Goal: Transaction & Acquisition: Purchase product/service

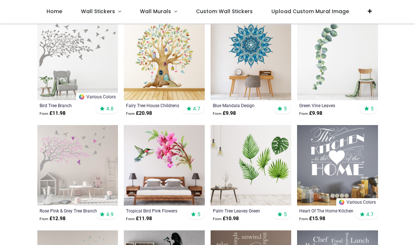
scroll to position [164, 0]
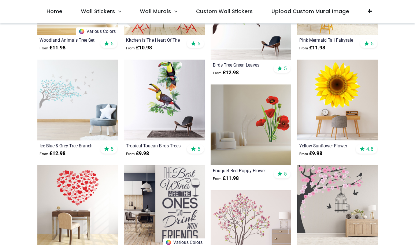
scroll to position [1178, 0]
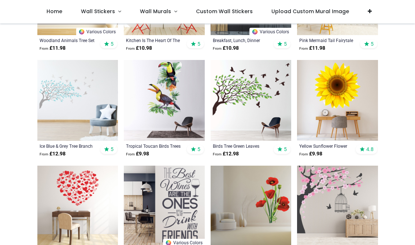
click at [334, 144] on div "Yellow Sunflower Flower" at bounding box center [329, 146] width 61 height 6
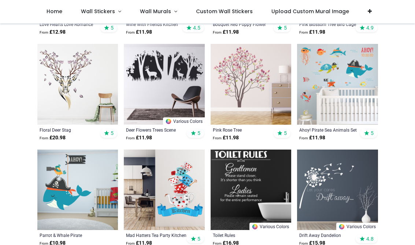
scroll to position [1406, 0]
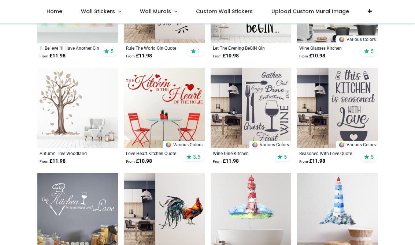
scroll to position [2966, 0]
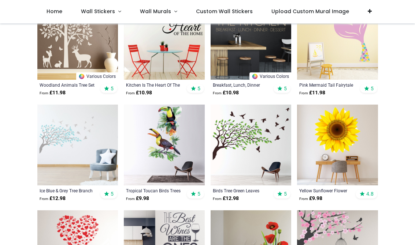
scroll to position [1144, 0]
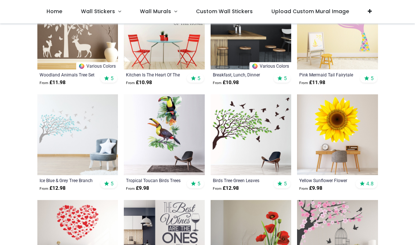
click at [358, 145] on img at bounding box center [337, 134] width 81 height 81
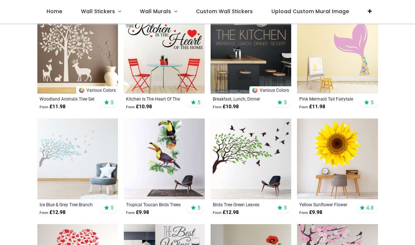
scroll to position [1119, 0]
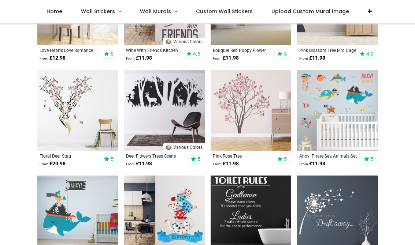
scroll to position [1334, 0]
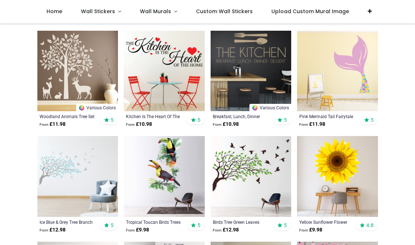
scroll to position [1112, 0]
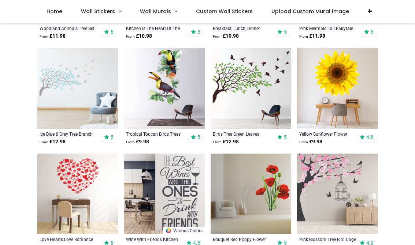
scroll to position [1185, 0]
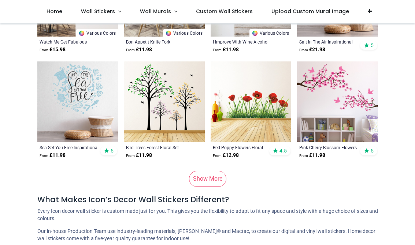
scroll to position [3711, 0]
click at [220, 176] on link "Show More" at bounding box center [207, 179] width 37 height 16
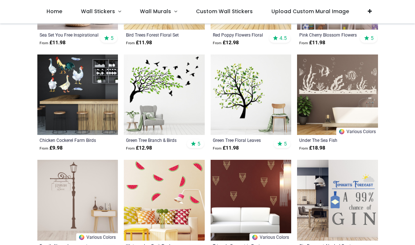
scroll to position [3813, 0]
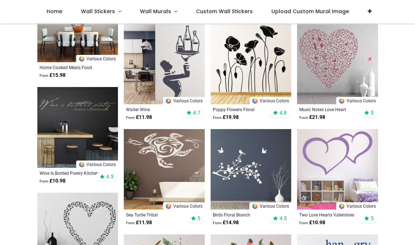
scroll to position [5046, 0]
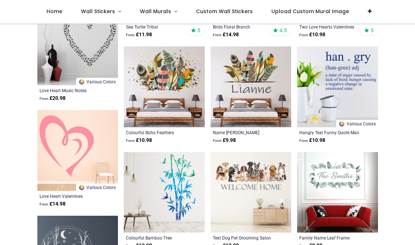
scroll to position [5205, 0]
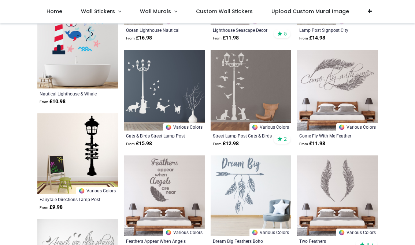
scroll to position [6468, 0]
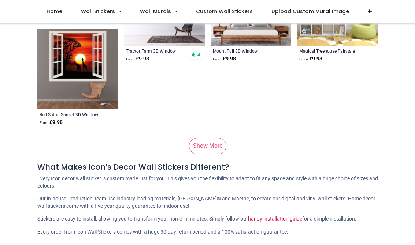
scroll to position [7503, 0]
click at [210, 148] on link "Show More" at bounding box center [207, 146] width 37 height 16
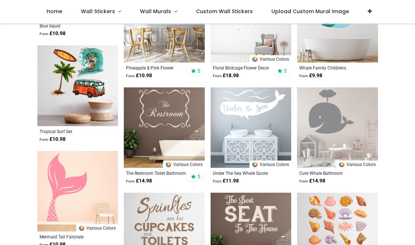
scroll to position [8437, 0]
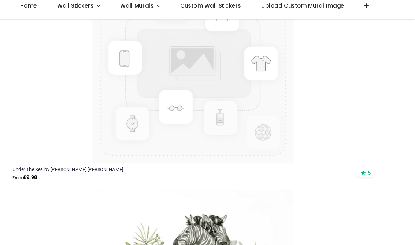
scroll to position [16128, 0]
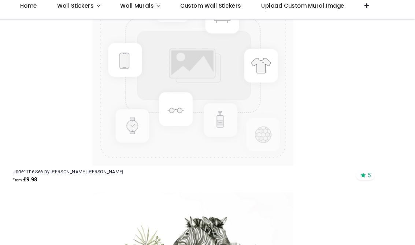
click at [195, 85] on img at bounding box center [207, 66] width 187 height 187
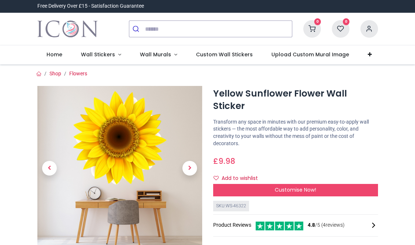
click at [192, 166] on span "Next" at bounding box center [189, 168] width 15 height 15
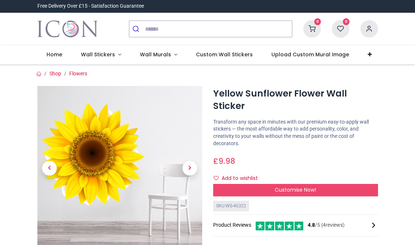
click at [194, 167] on span "Next" at bounding box center [189, 168] width 15 height 15
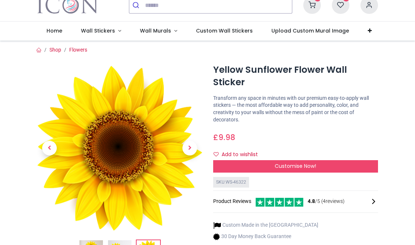
scroll to position [24, 0]
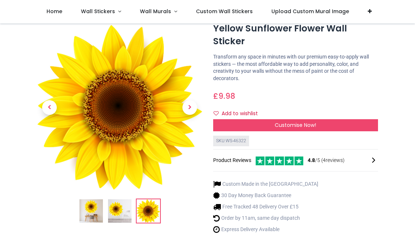
click at [192, 109] on span "Next" at bounding box center [189, 107] width 15 height 15
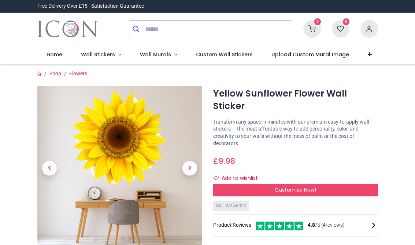
scroll to position [0, 0]
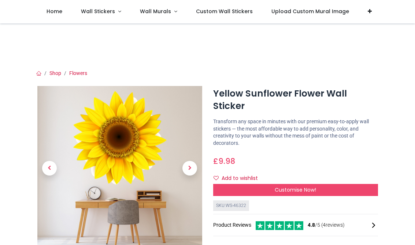
scroll to position [12, 0]
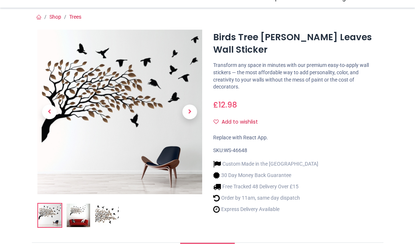
scroll to position [58, 0]
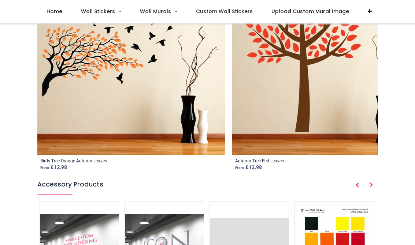
scroll to position [841, 0]
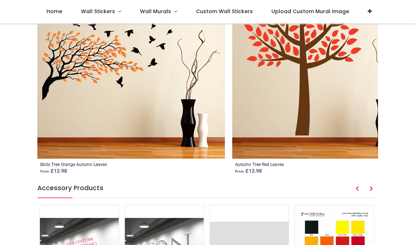
click at [100, 163] on div "Birds Tree Orange Autumn Leaves" at bounding box center [73, 165] width 67 height 6
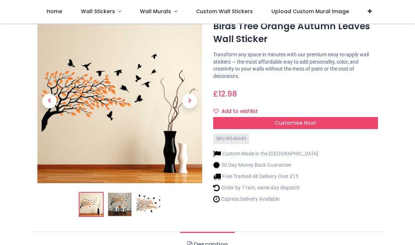
scroll to position [27, 0]
click at [337, 120] on div "Customise Now!" at bounding box center [295, 123] width 165 height 12
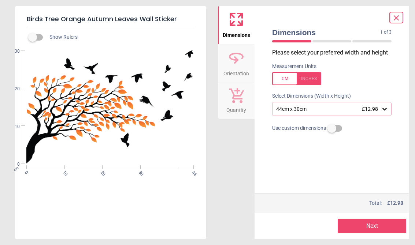
click at [382, 110] on icon at bounding box center [384, 108] width 7 height 7
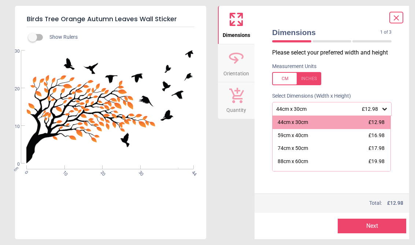
click at [369, 136] on span "£16.98" at bounding box center [376, 135] width 16 height 6
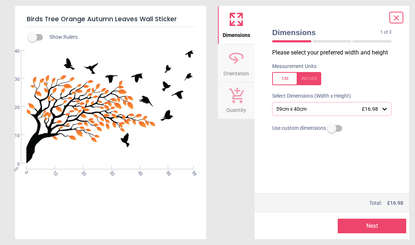
click at [380, 224] on button "Next" at bounding box center [371, 226] width 68 height 15
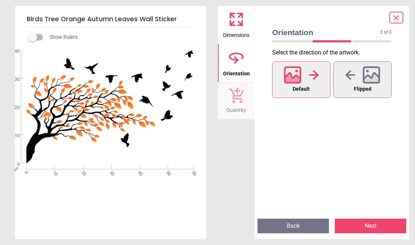
click at [380, 225] on button "Next" at bounding box center [369, 226] width 71 height 15
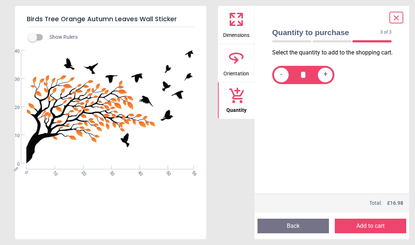
click at [382, 224] on button "Add to cart" at bounding box center [369, 226] width 71 height 15
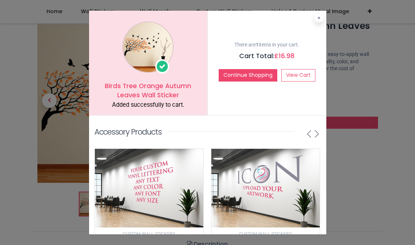
click at [302, 71] on link "View Cart" at bounding box center [298, 75] width 34 height 12
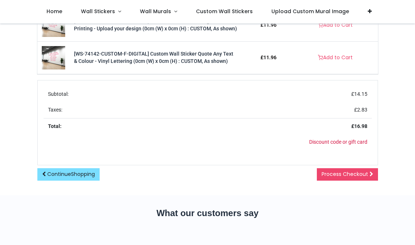
scroll to position [294, 0]
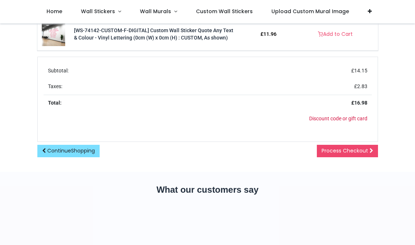
click at [356, 148] on span "Process Checkout" at bounding box center [344, 150] width 46 height 7
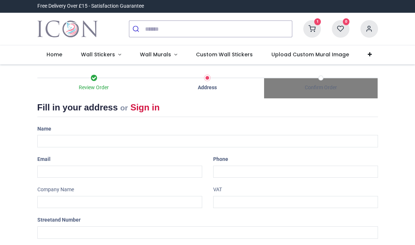
select select "***"
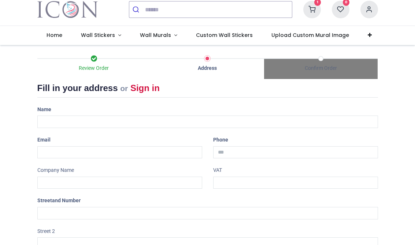
scroll to position [5, 0]
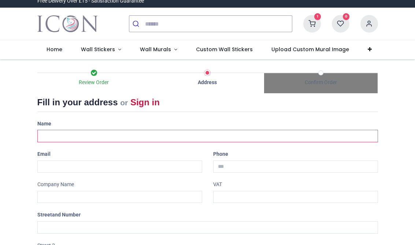
click at [91, 132] on input "text" at bounding box center [207, 136] width 340 height 12
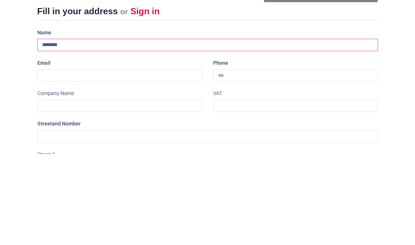
click at [181, 130] on input "********" at bounding box center [207, 136] width 340 height 12
type input "**********"
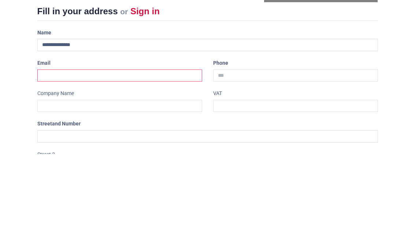
click at [101, 161] on input "email" at bounding box center [119, 167] width 165 height 12
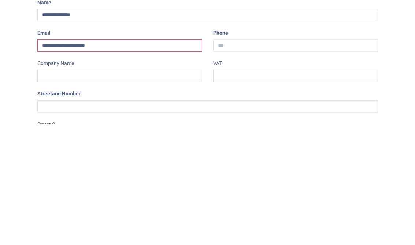
type input "**********"
click at [261, 161] on input "tel" at bounding box center [295, 167] width 165 height 12
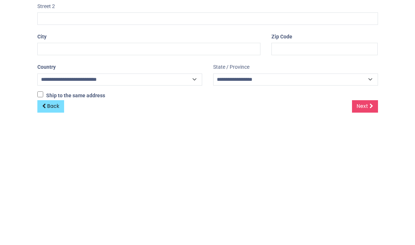
scroll to position [123, 0]
type input "**********"
click at [306, 164] on input "text" at bounding box center [324, 170] width 106 height 12
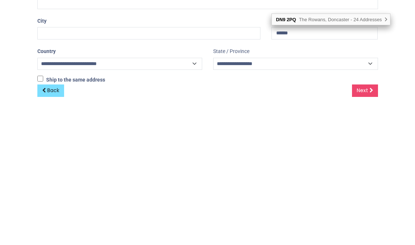
click at [366, 154] on span "The Rowans, Doncaster - 24 Addresses" at bounding box center [340, 156] width 83 height 5
type input "*******"
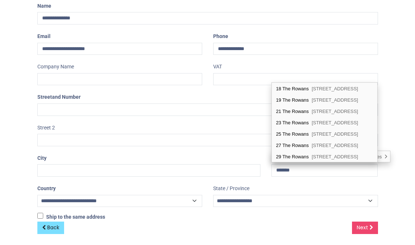
scroll to position [192, 0]
click at [326, 125] on span "Westwoodside, Doncaster, DN9 2PQ" at bounding box center [334, 122] width 46 height 5
type input "**********"
select select "***"
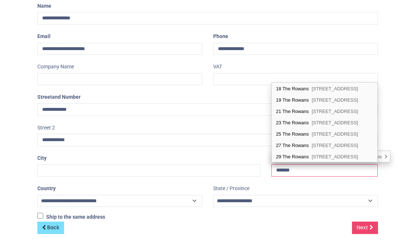
select select "***"
type input "*********"
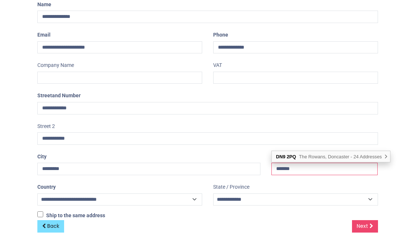
scroll to position [124, 0]
click at [369, 227] on link "Next" at bounding box center [365, 227] width 26 height 12
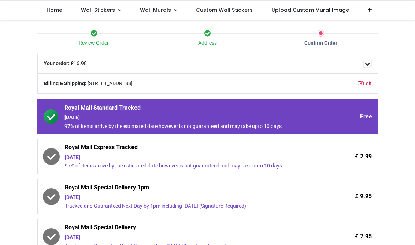
scroll to position [48, 0]
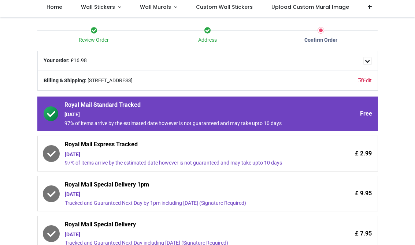
click at [359, 152] on span "£ 2.99" at bounding box center [363, 154] width 17 height 8
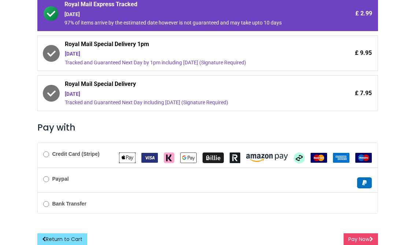
scroll to position [188, 0]
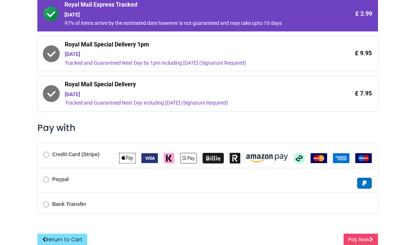
click at [52, 151] on label "Credit Card (Stripe)" at bounding box center [71, 154] width 56 height 7
click at [366, 242] on button "Pay Now" at bounding box center [360, 240] width 34 height 12
